Goal: Information Seeking & Learning: Learn about a topic

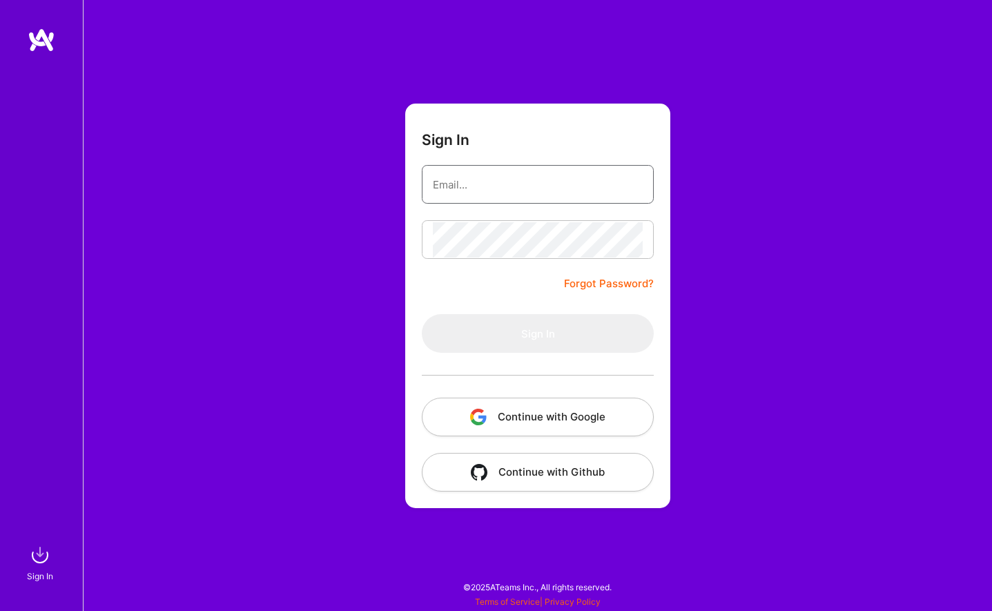
click at [498, 198] on input "email" at bounding box center [538, 184] width 210 height 35
type input "[PERSON_NAME][EMAIL_ADDRESS][PERSON_NAME][DOMAIN_NAME]"
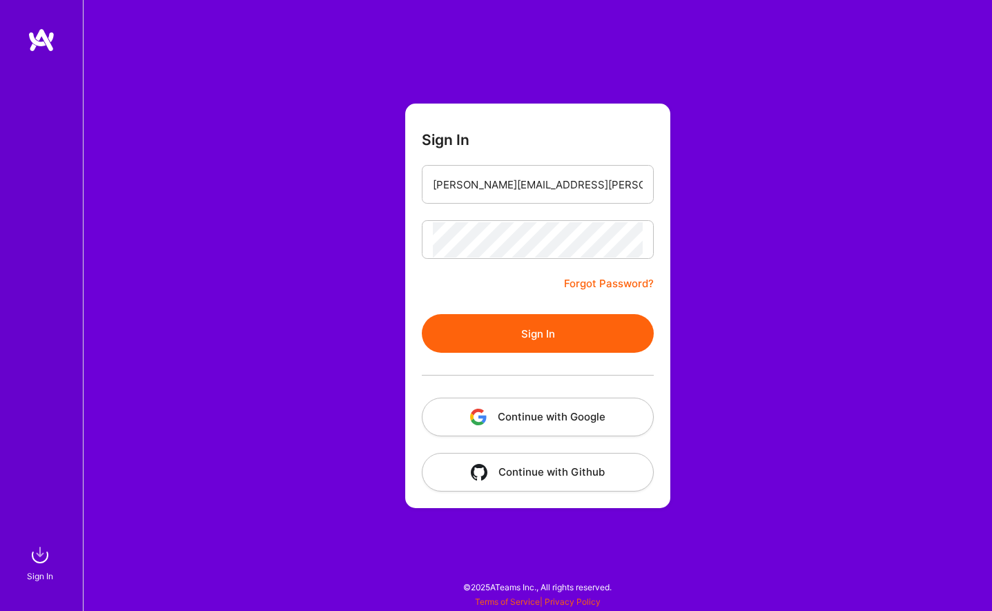
click at [528, 334] on button "Sign In" at bounding box center [538, 333] width 232 height 39
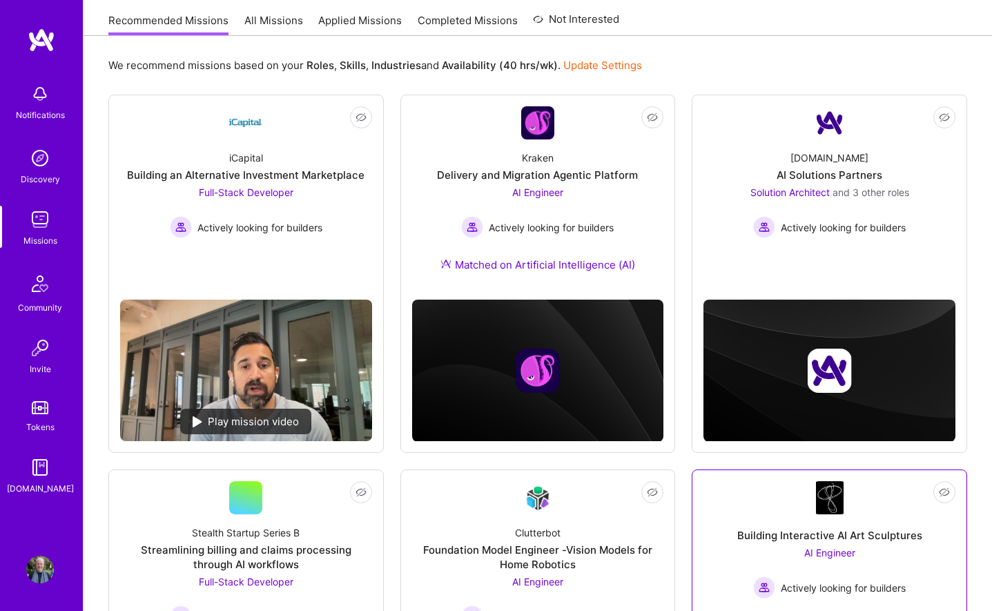
scroll to position [136, 0]
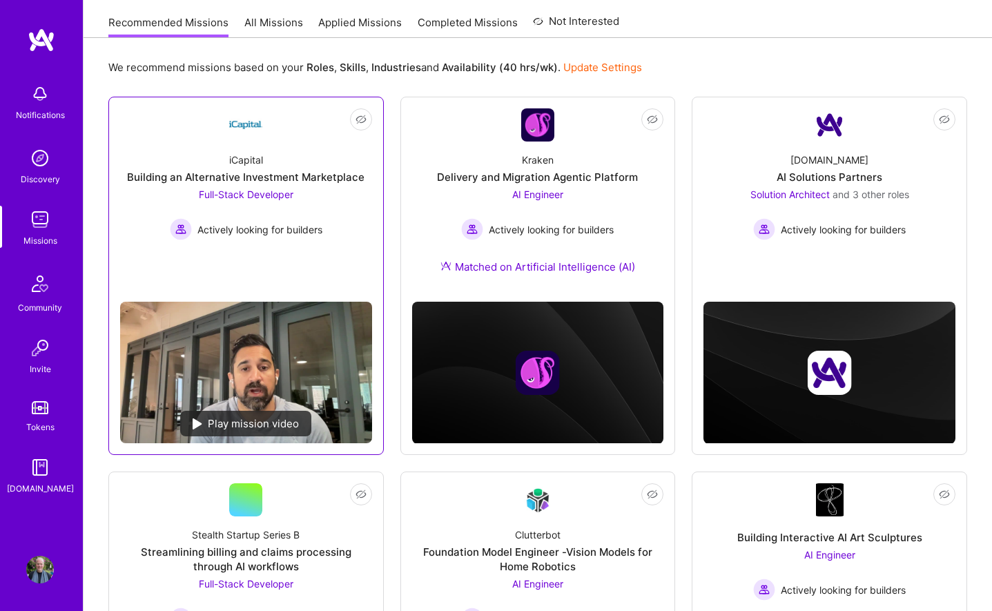
click at [287, 179] on div "Building an Alternative Investment Marketplace" at bounding box center [246, 177] width 238 height 15
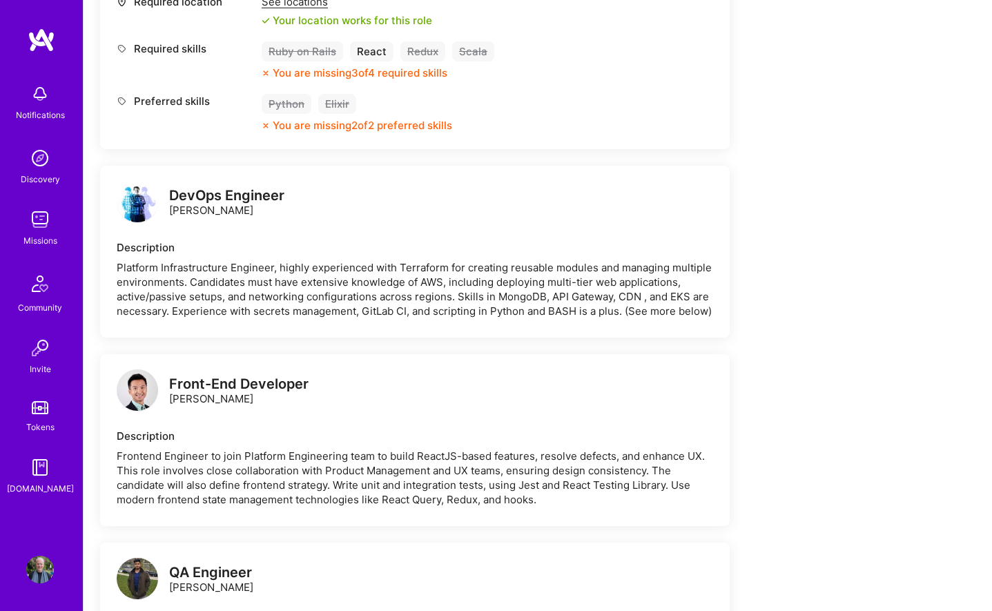
scroll to position [651, 0]
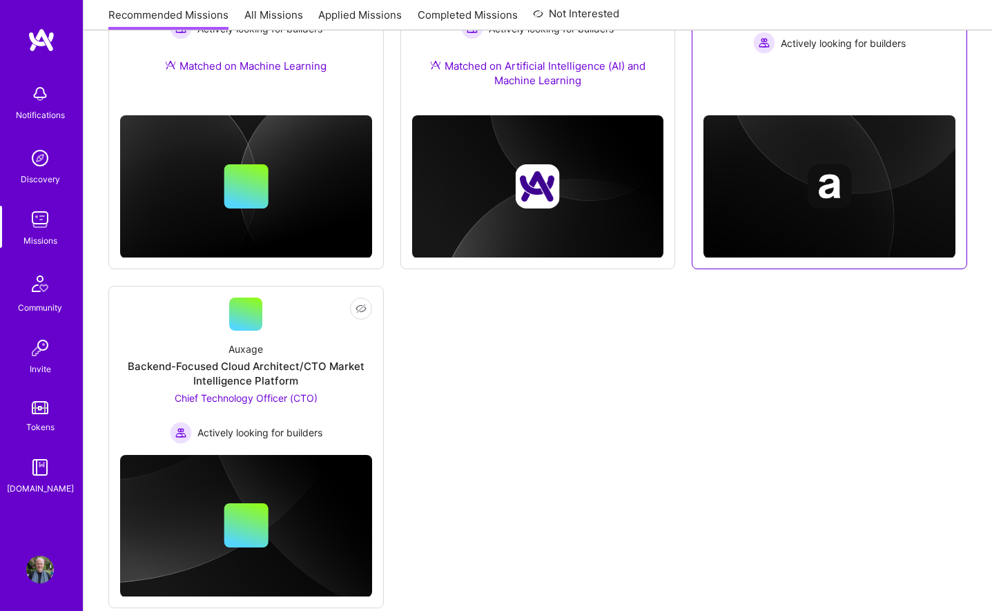
scroll to position [1048, 0]
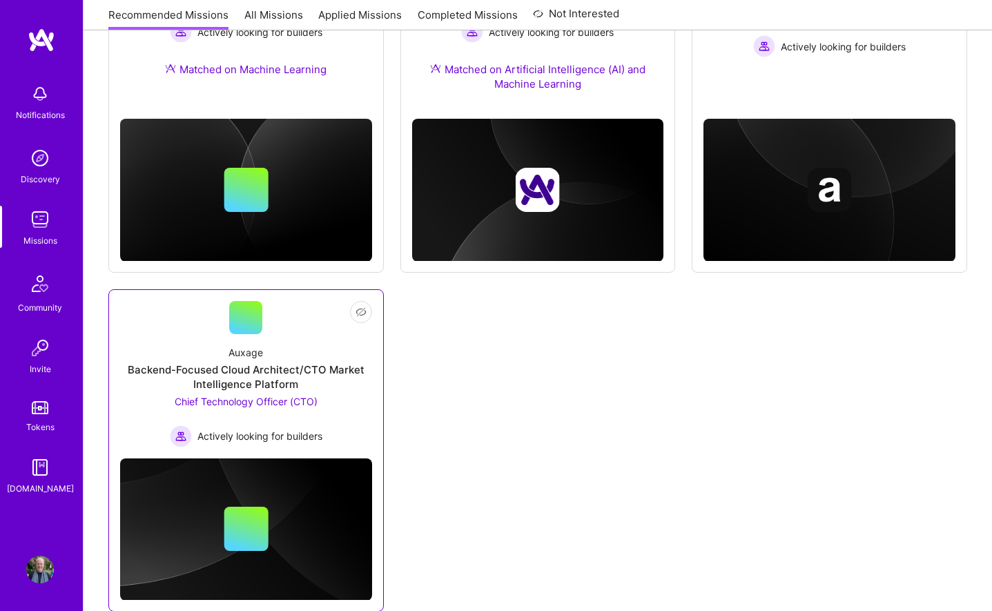
click at [347, 358] on div "Auxage Backend-Focused Cloud Architect/CTO Market Intelligence Platform Chief T…" at bounding box center [246, 390] width 252 height 113
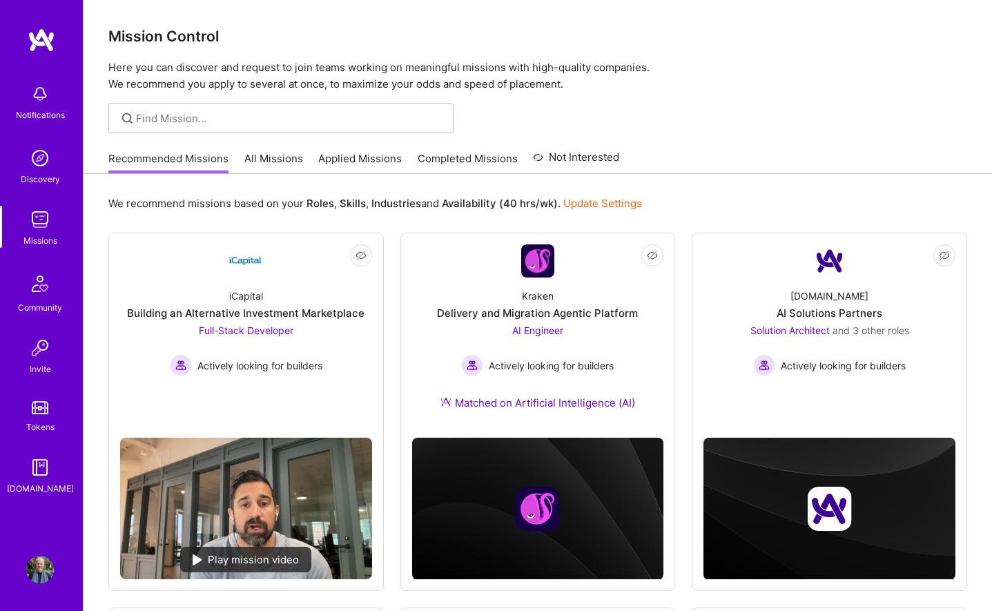
click at [281, 157] on link "All Missions" at bounding box center [273, 162] width 59 height 23
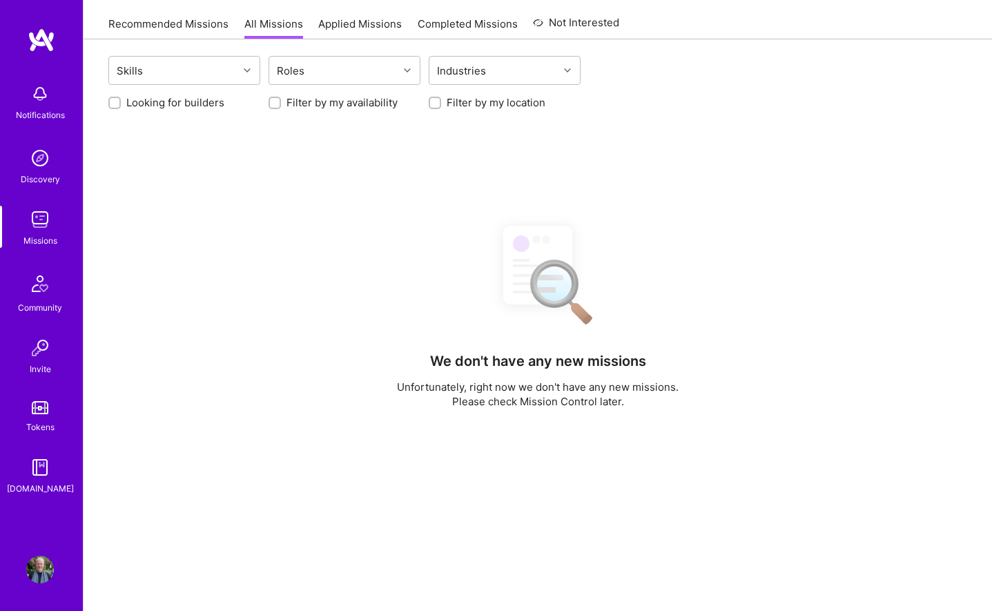
scroll to position [142, 0]
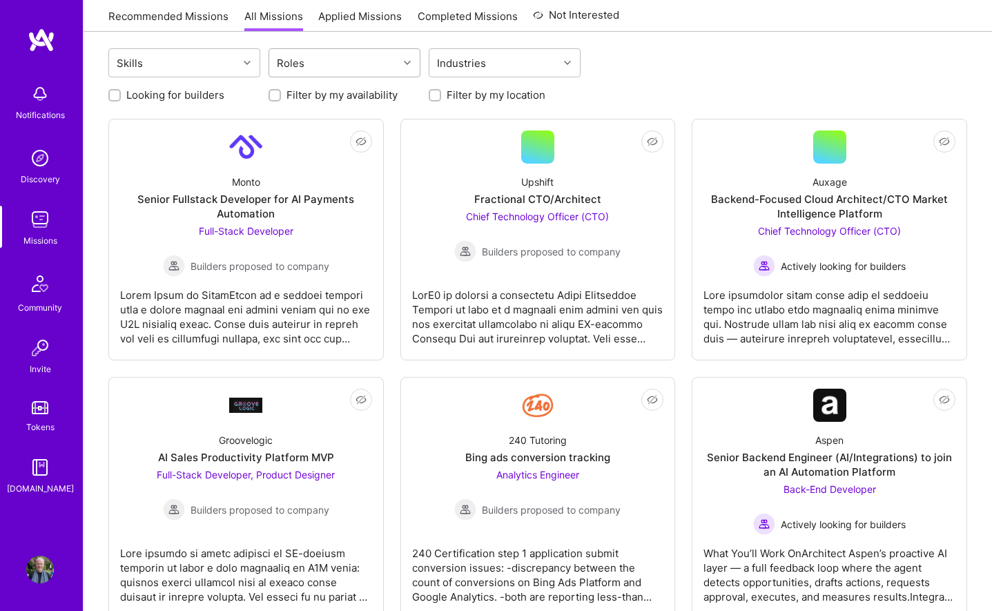
click at [351, 66] on div "Roles" at bounding box center [333, 63] width 129 height 28
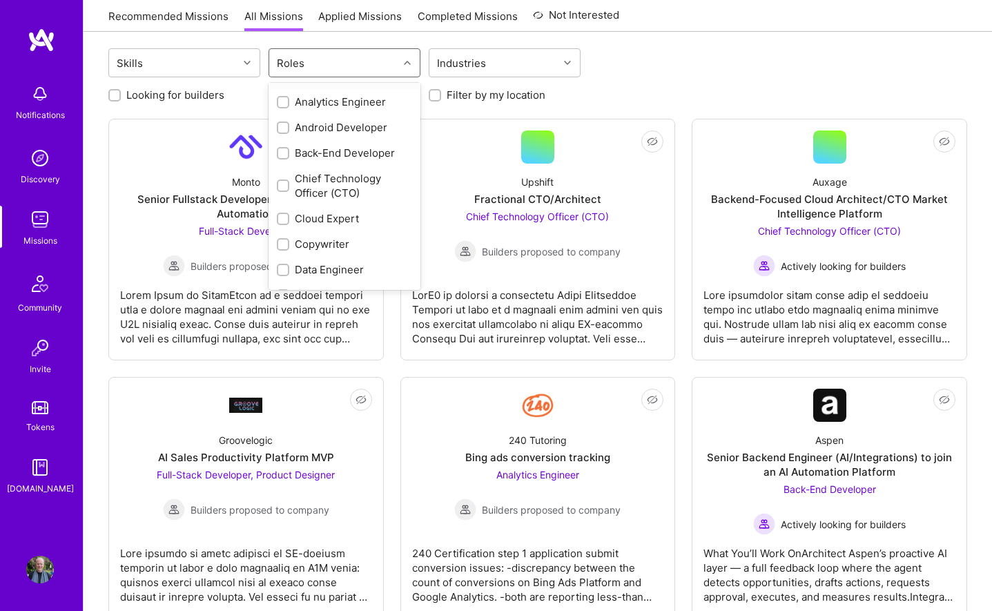
scroll to position [93, 0]
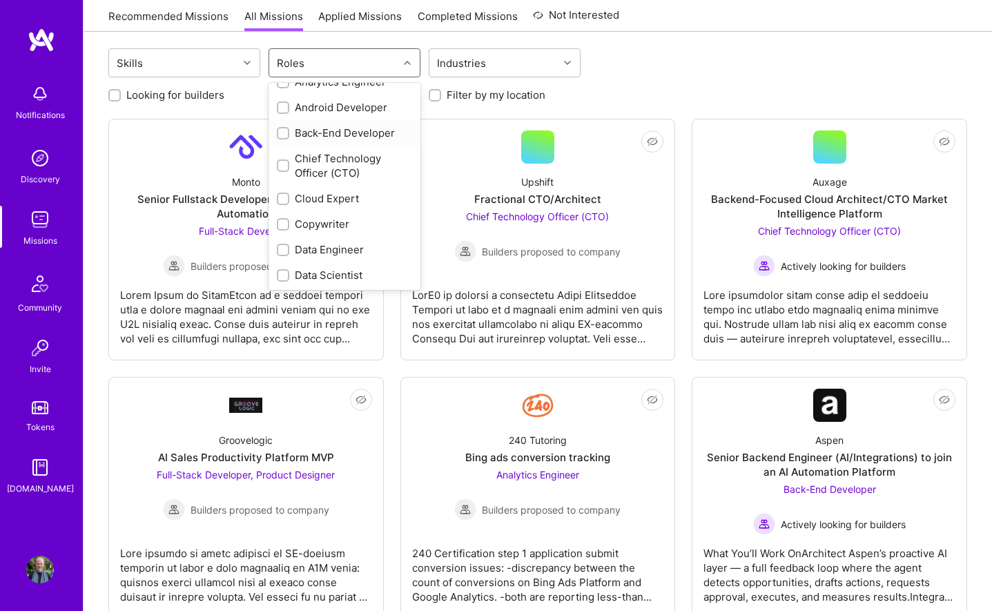
click at [333, 136] on div "Back-End Developer" at bounding box center [344, 133] width 135 height 15
checkbox input "true"
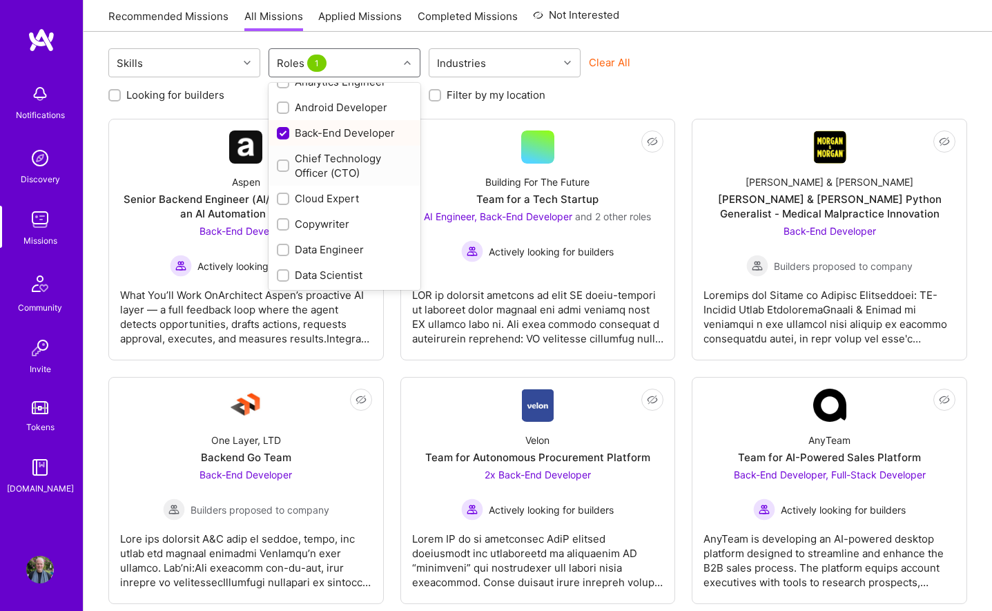
click at [327, 162] on div "Chief Technology Officer (CTO)" at bounding box center [344, 165] width 135 height 29
checkbox input "true"
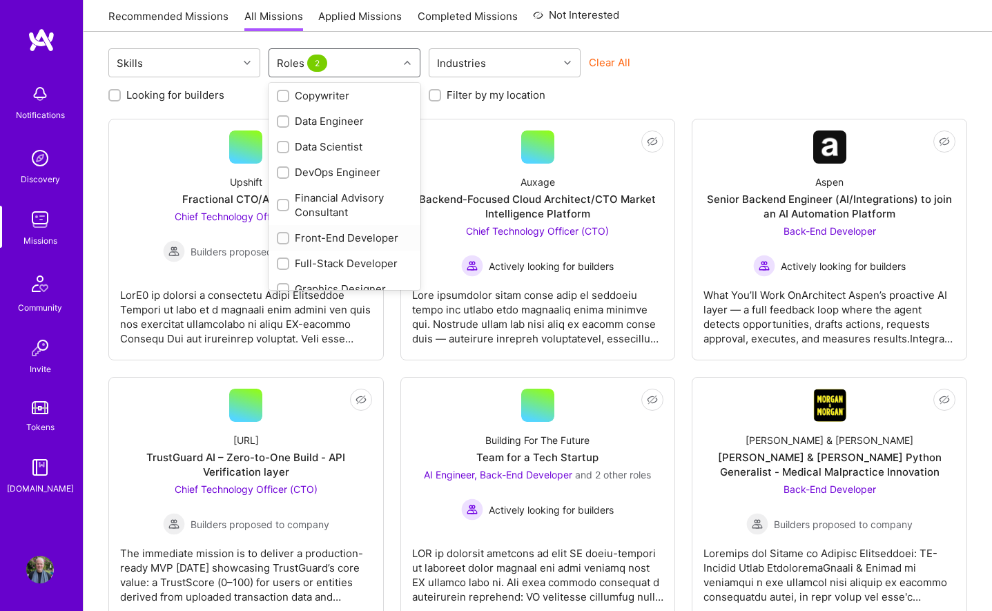
scroll to position [245, 0]
click at [326, 240] on div "Full-Stack Developer" at bounding box center [344, 240] width 135 height 15
checkbox input "true"
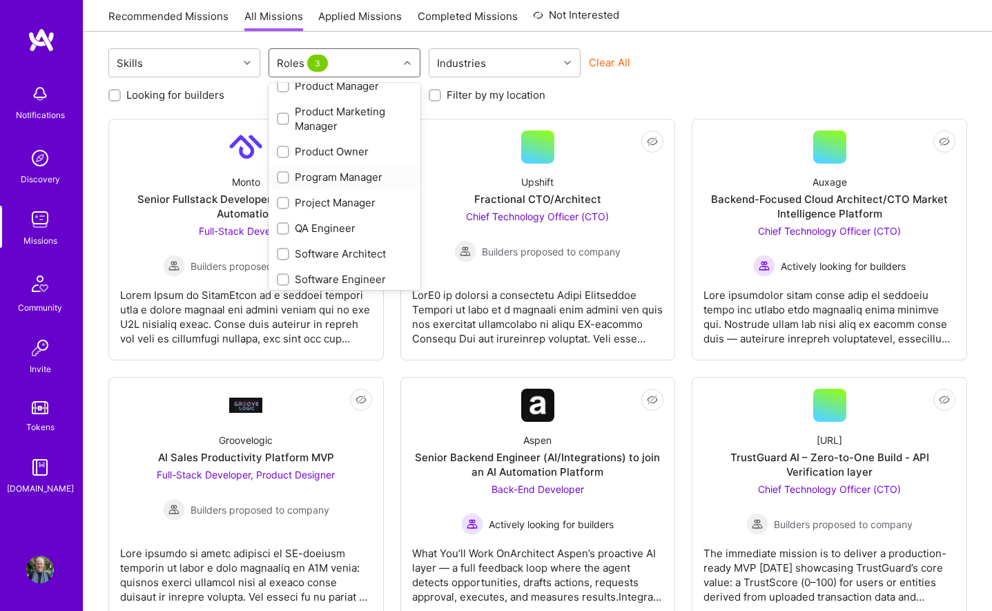
scroll to position [685, 0]
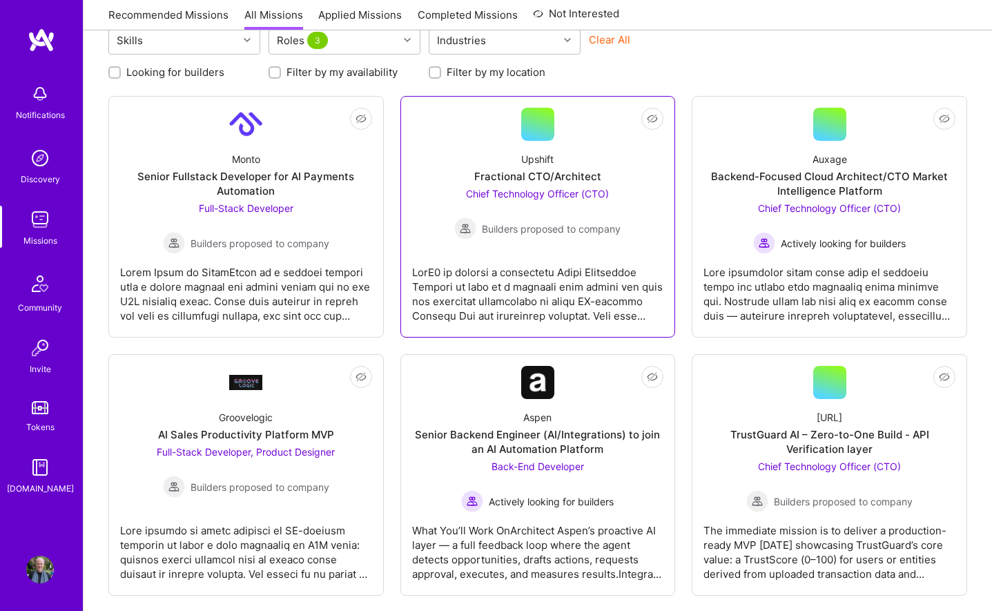
scroll to position [175, 0]
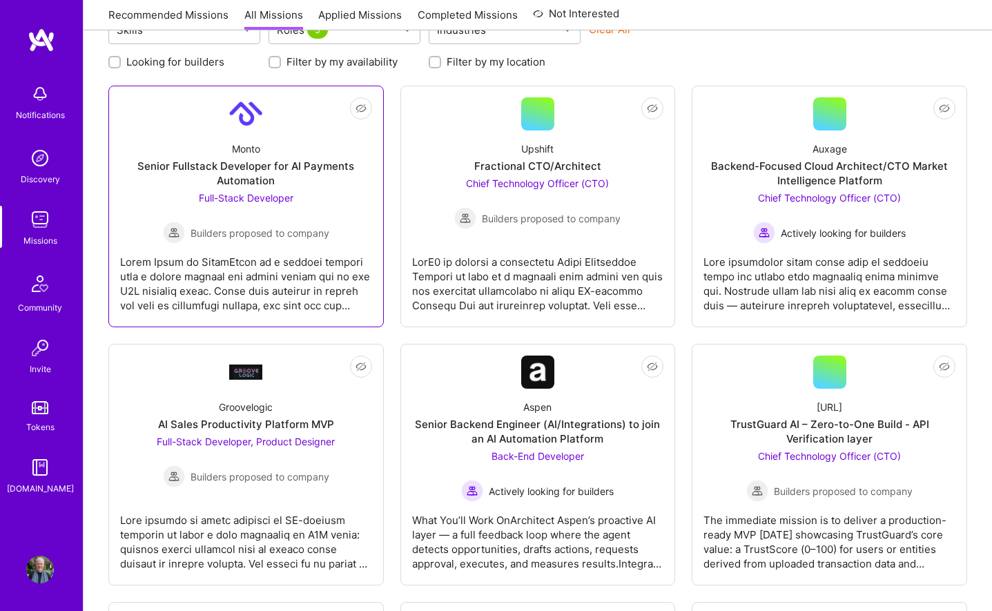
click at [282, 294] on div at bounding box center [246, 278] width 252 height 69
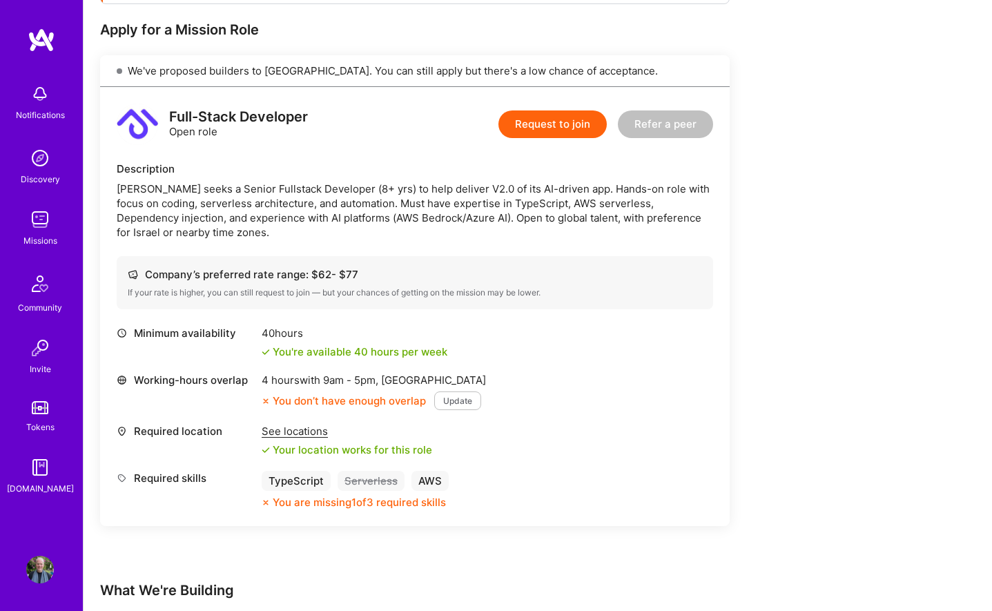
scroll to position [280, 0]
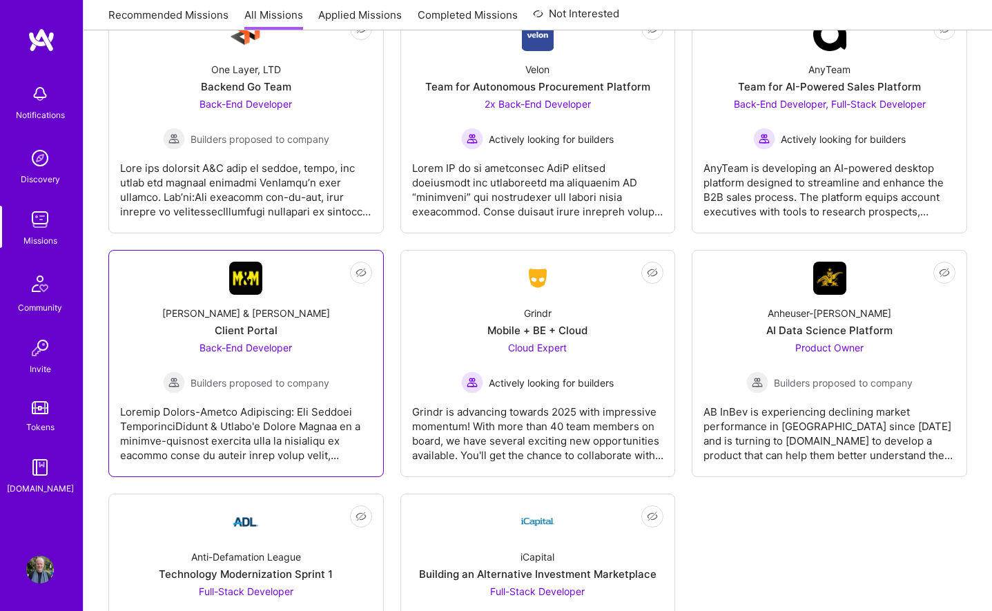
scroll to position [1547, 0]
click at [317, 294] on div "[PERSON_NAME] & [PERSON_NAME] Client Portal Back-End Developer Builders propose…" at bounding box center [246, 343] width 252 height 99
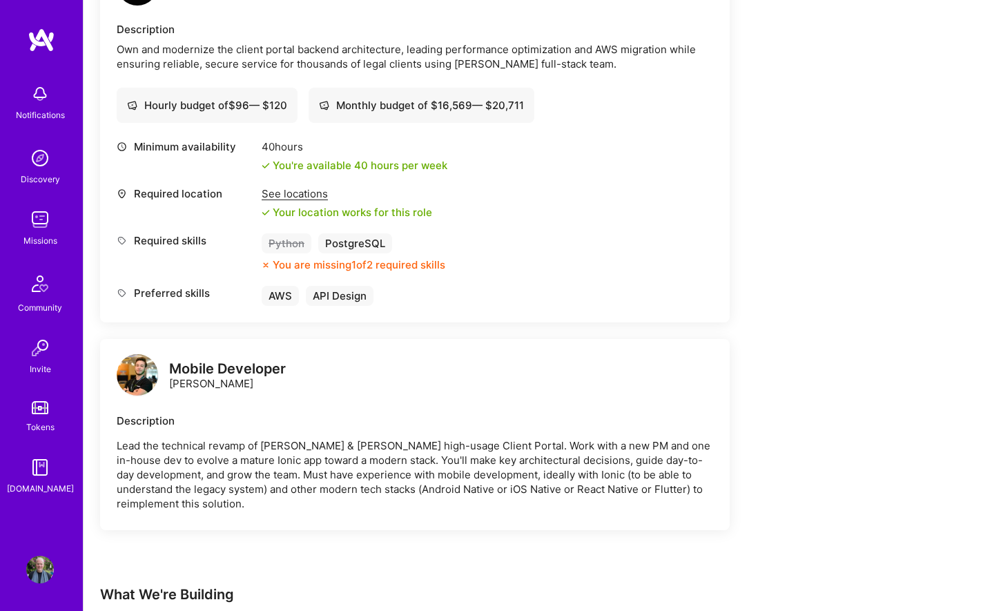
scroll to position [440, 0]
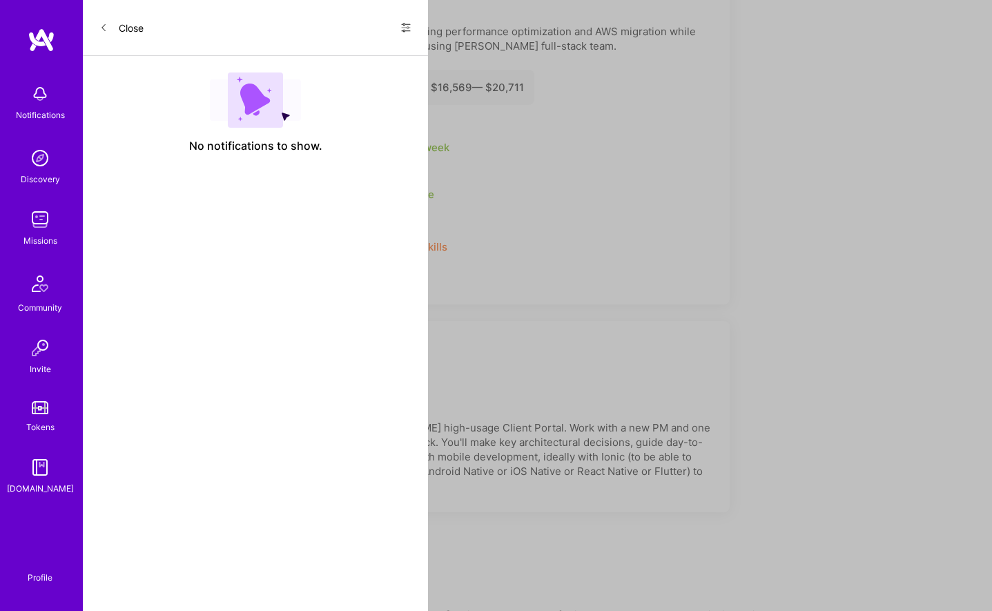
scroll to position [1547, 0]
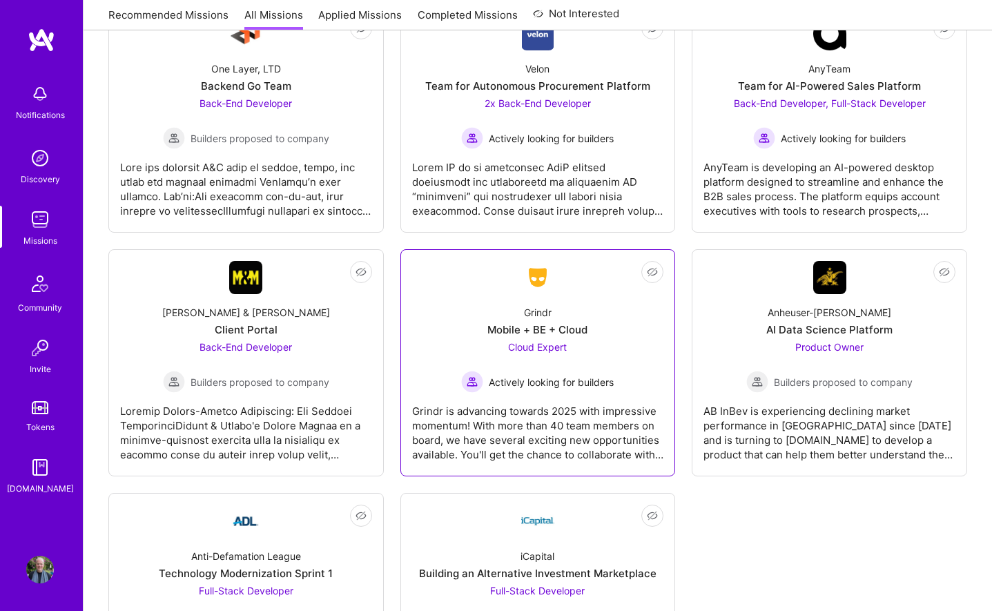
click at [599, 345] on div "Cloud Expert Actively looking for builders" at bounding box center [537, 366] width 153 height 53
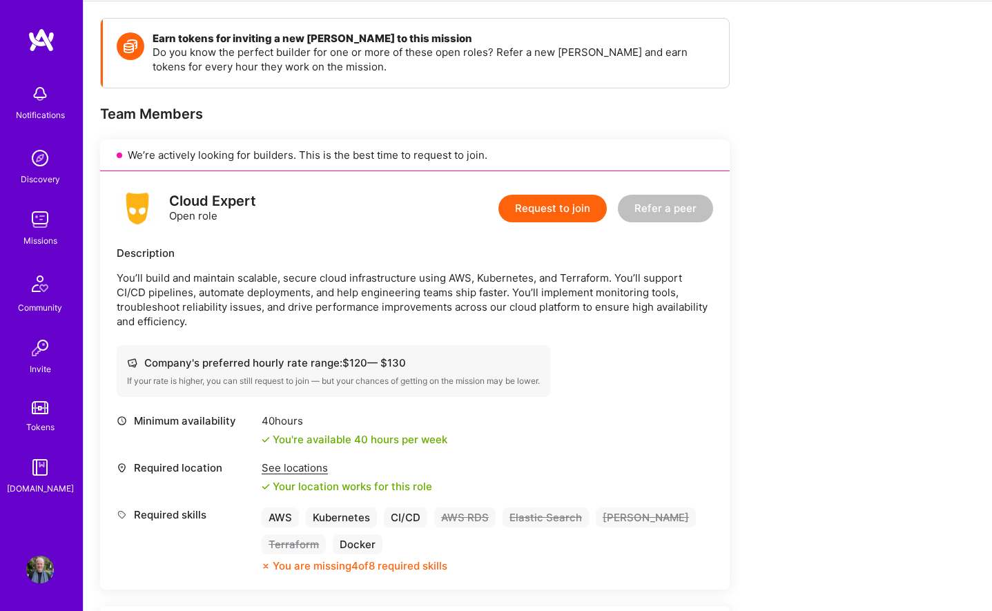
scroll to position [218, 0]
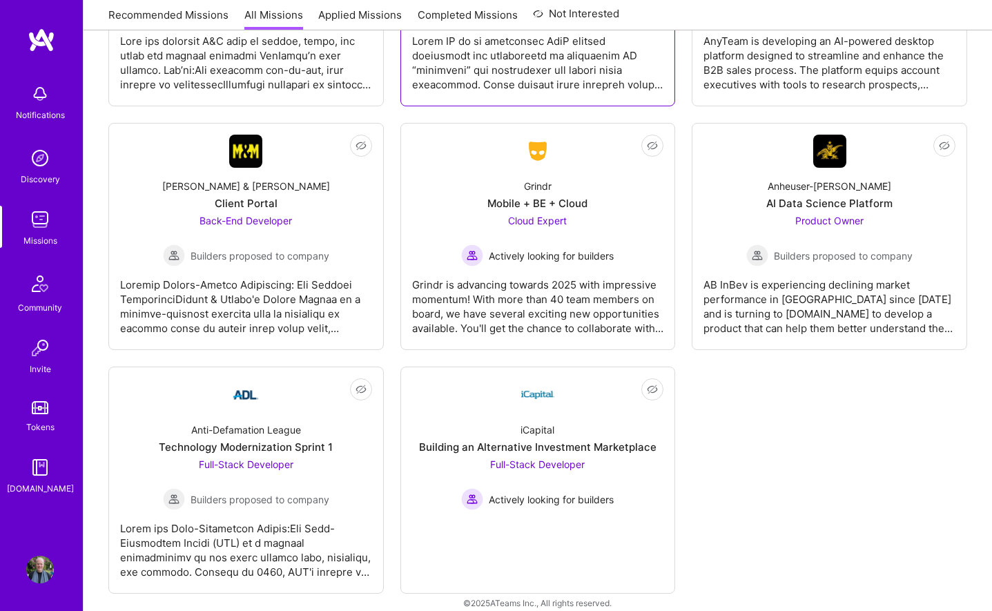
scroll to position [1689, 0]
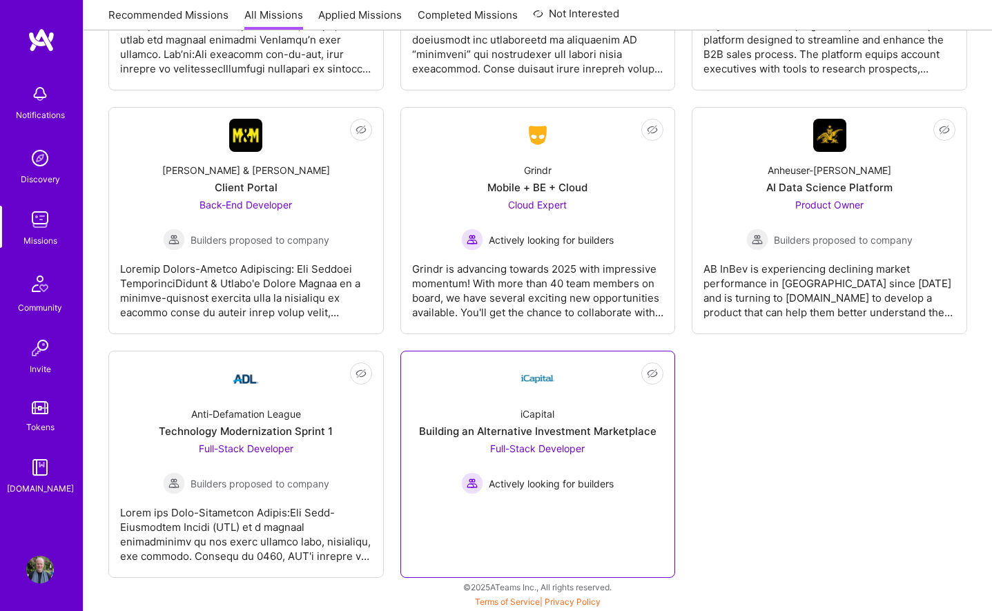
click at [625, 428] on div "Building an Alternative Investment Marketplace" at bounding box center [538, 431] width 238 height 15
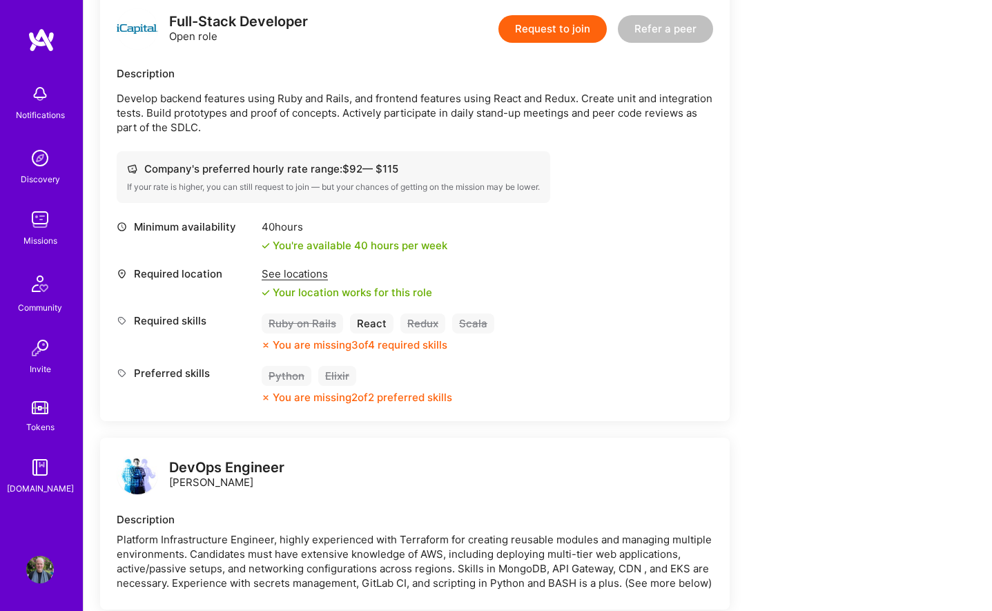
scroll to position [480, 0]
